Goal: Task Accomplishment & Management: Use online tool/utility

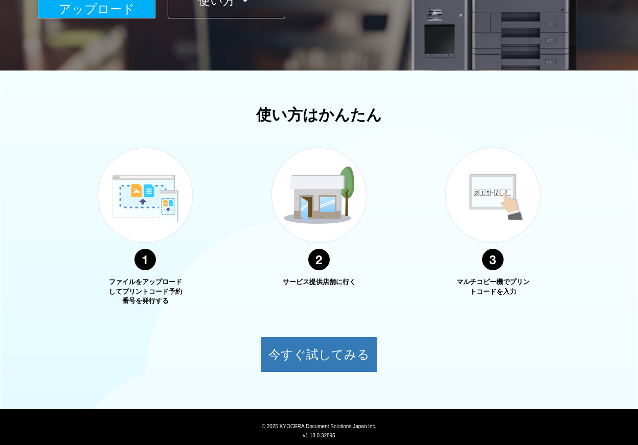
scroll to position [289, 0]
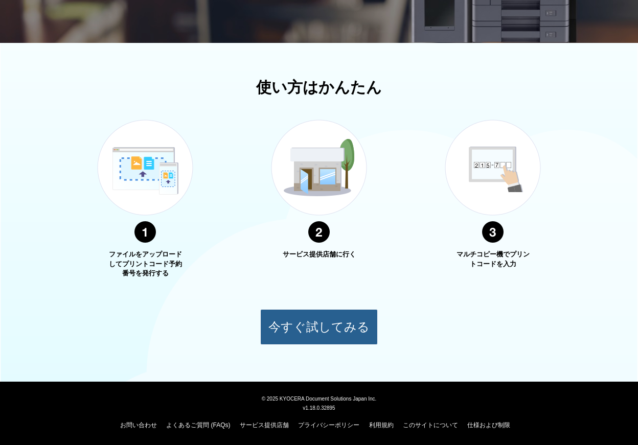
click at [287, 319] on button "今すぐ試してみる" at bounding box center [319, 327] width 118 height 36
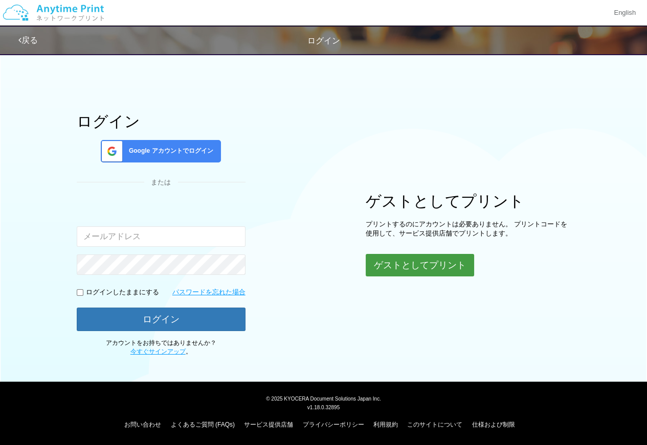
click at [402, 263] on button "ゲストとしてプリント" at bounding box center [420, 265] width 108 height 23
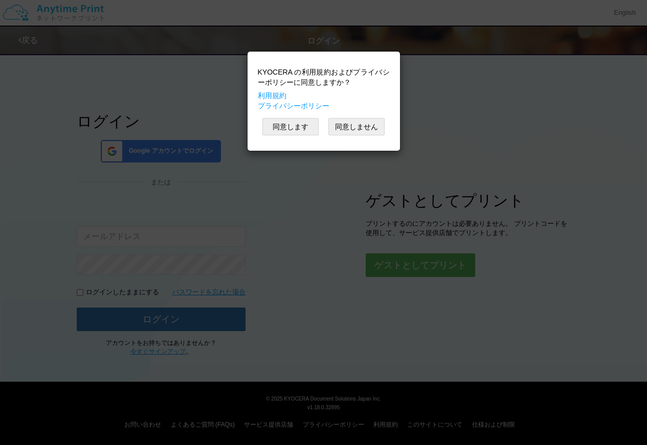
click at [279, 137] on div "KYOCERA の利用規約およびプライバシーポリシーに同意しますか？ 利用規約 プライバシーポリシー 同意します 同意しません" at bounding box center [324, 101] width 142 height 89
click at [281, 129] on button "同意します" at bounding box center [290, 126] width 56 height 17
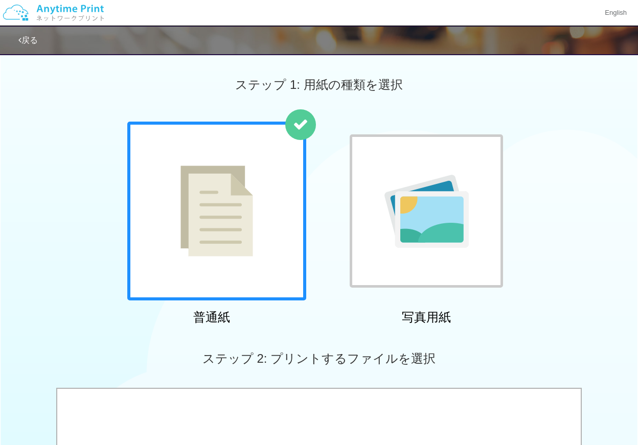
click at [256, 192] on div at bounding box center [216, 211] width 179 height 179
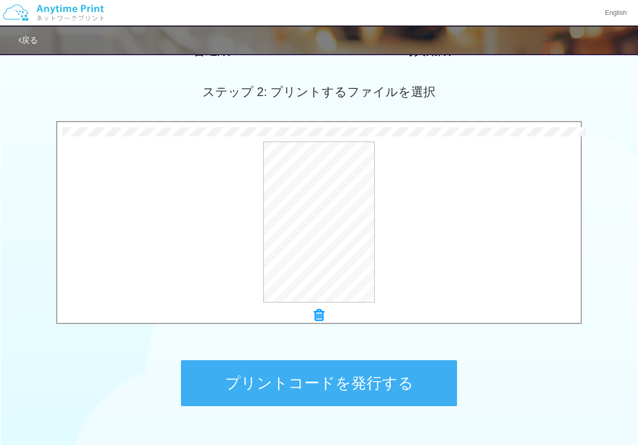
scroll to position [332, 0]
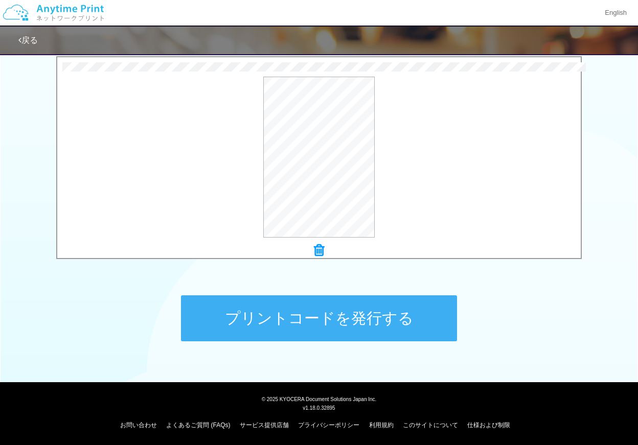
click at [336, 319] on button "プリントコードを発行する" at bounding box center [319, 319] width 276 height 46
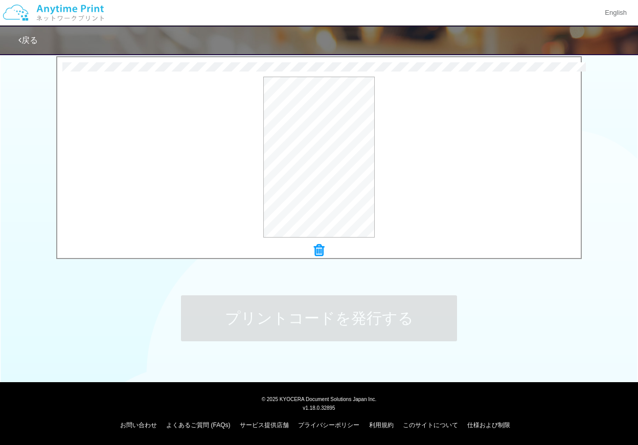
scroll to position [0, 0]
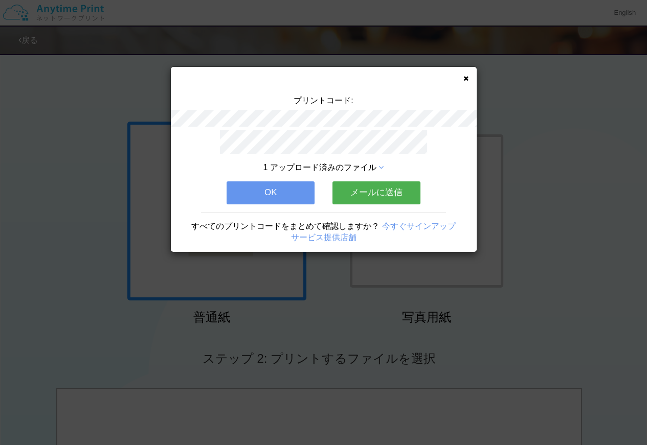
click at [61, 164] on div "プリントコード: 1 アップロード済みのファイル OK メールに送信 すべてのプリントコードをまとめて確認しますか？ 今すぐサインアップ サービス提供店舗" at bounding box center [323, 222] width 647 height 445
click at [245, 188] on button "OK" at bounding box center [271, 193] width 88 height 23
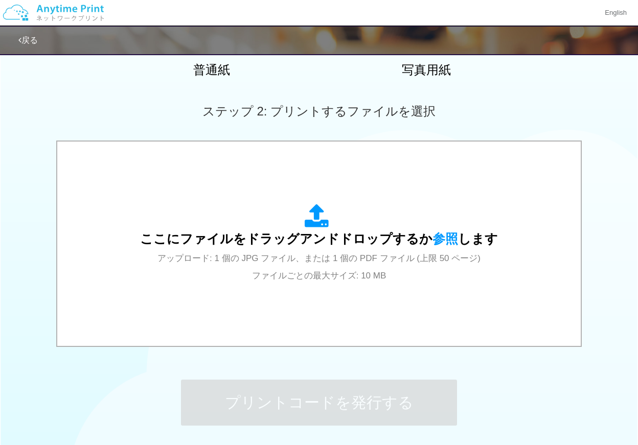
scroll to position [332, 0]
